Goal: Task Accomplishment & Management: Use online tool/utility

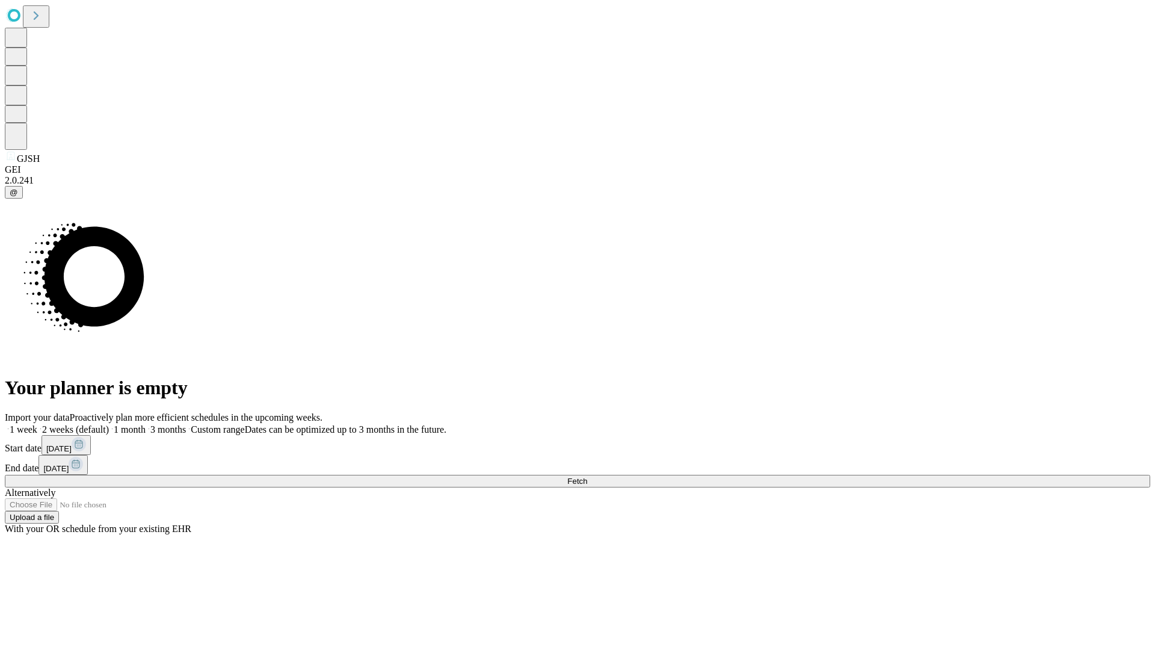
click at [587, 477] on span "Fetch" at bounding box center [577, 481] width 20 height 9
